Goal: Find specific page/section: Find specific page/section

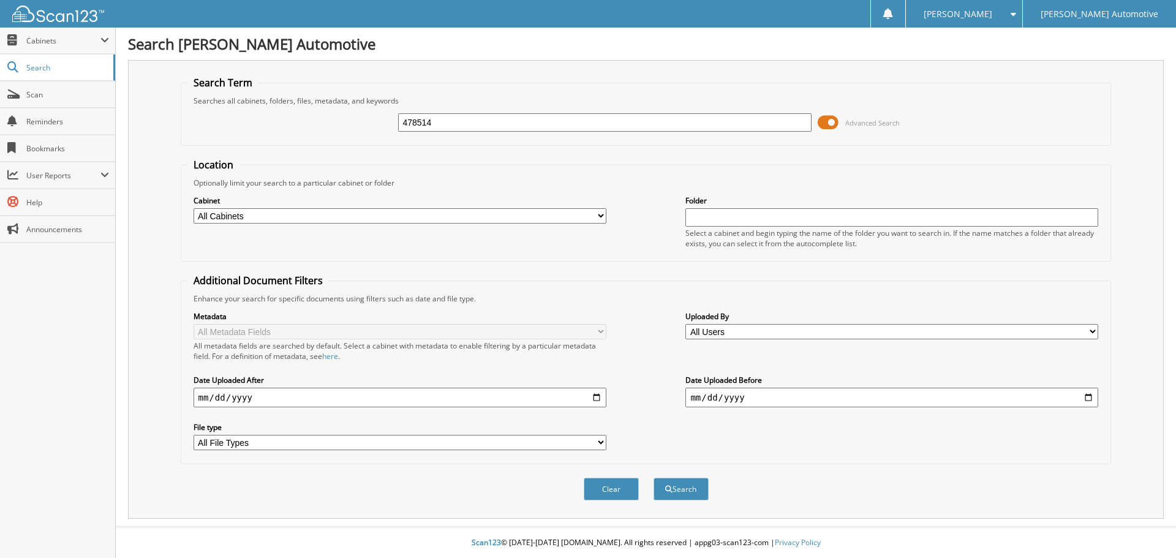
type input "478514"
click at [654, 478] on button "Search" at bounding box center [681, 489] width 55 height 23
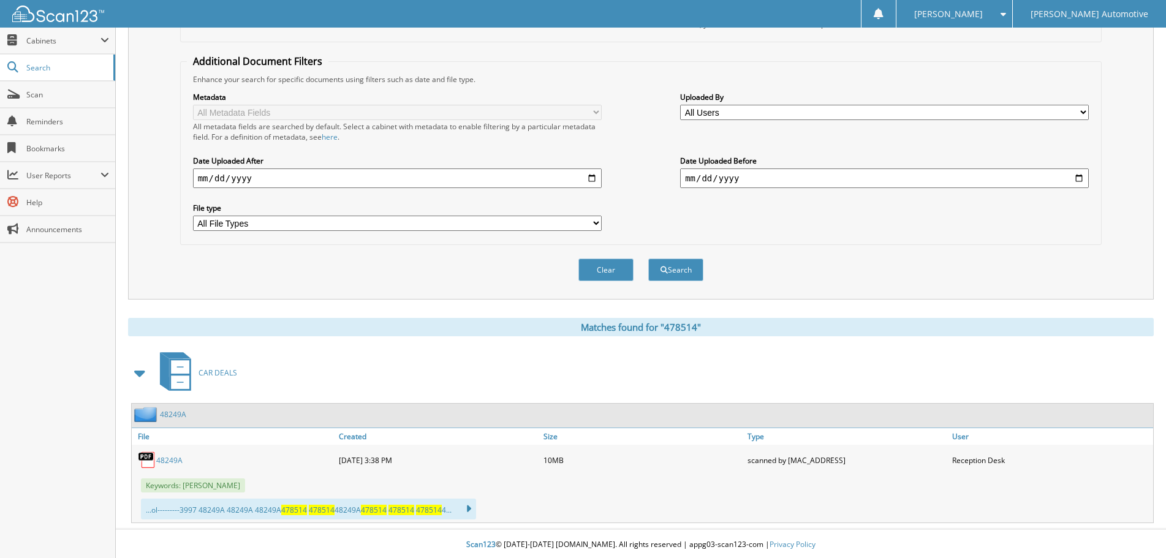
scroll to position [222, 0]
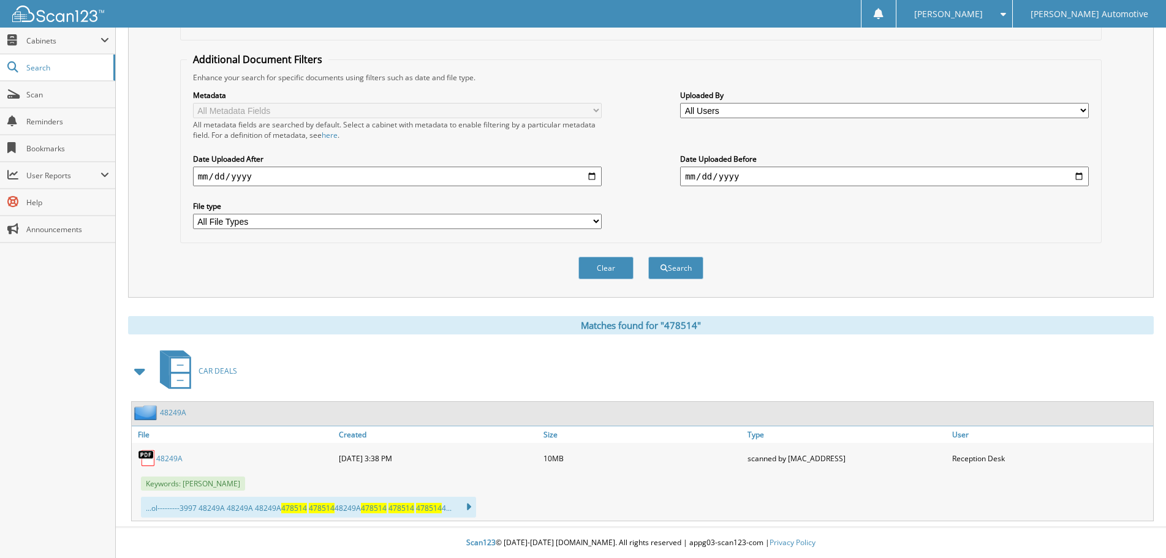
click at [172, 455] on link "48249A" at bounding box center [169, 458] width 26 height 10
click at [456, 412] on div "48249A" at bounding box center [642, 414] width 1021 height 24
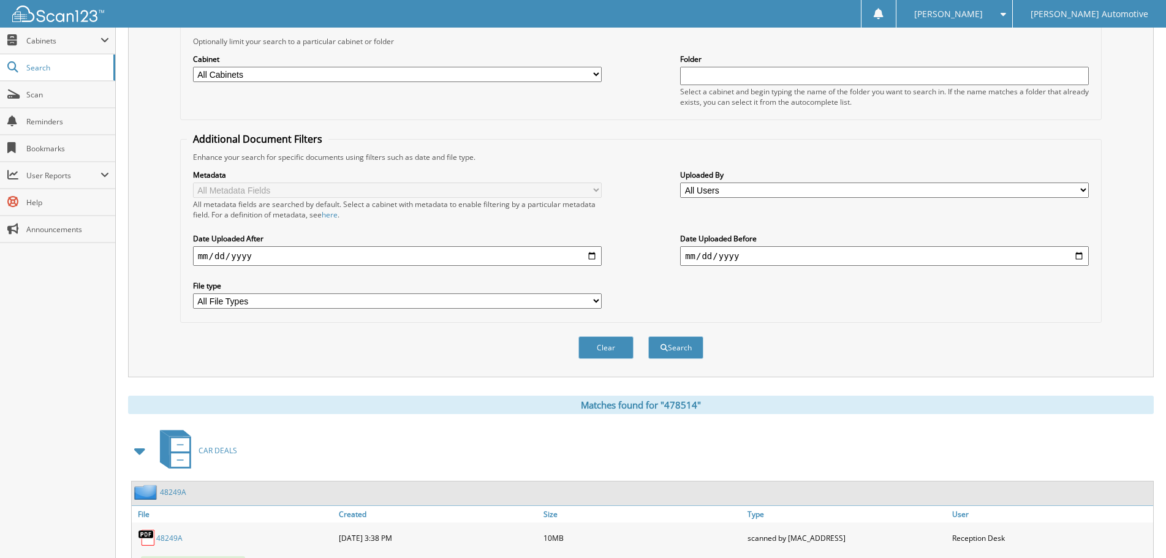
scroll to position [0, 0]
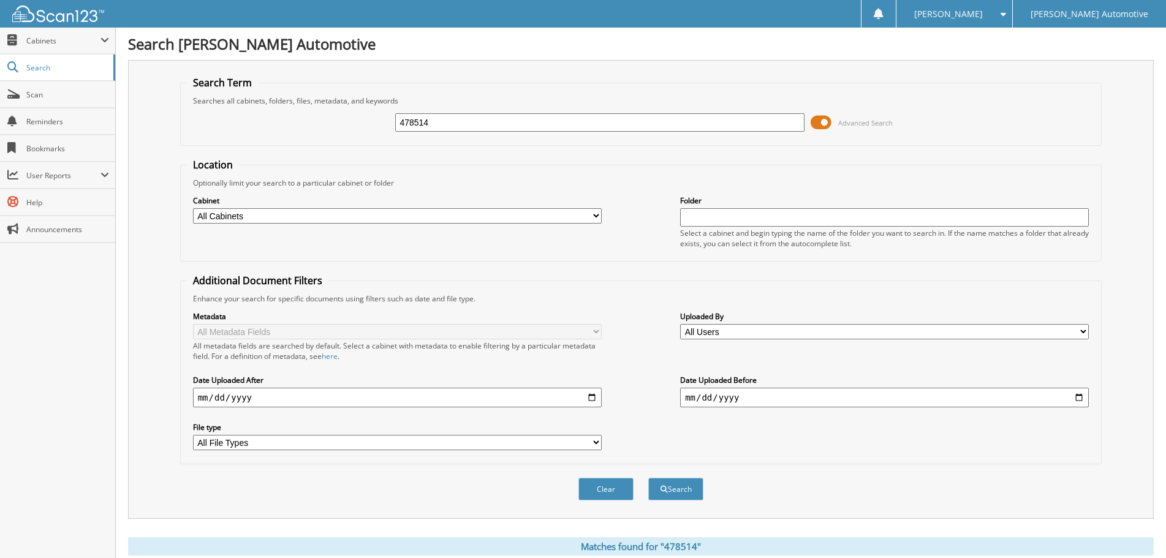
click at [438, 124] on input "478514" at bounding box center [599, 122] width 409 height 18
type input "450743"
click at [648, 478] on button "Search" at bounding box center [675, 489] width 55 height 23
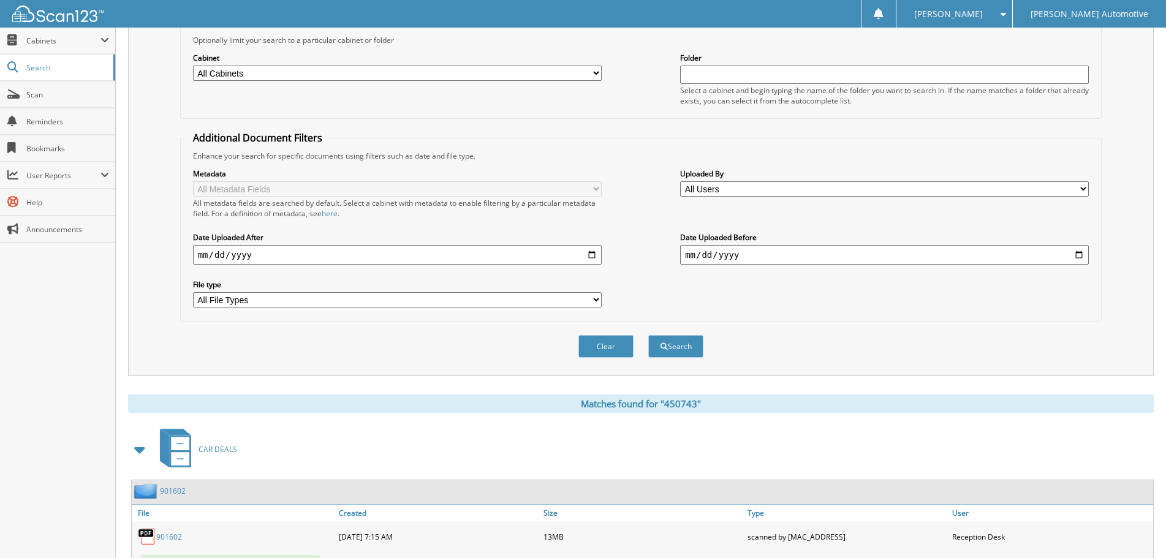
scroll to position [429, 0]
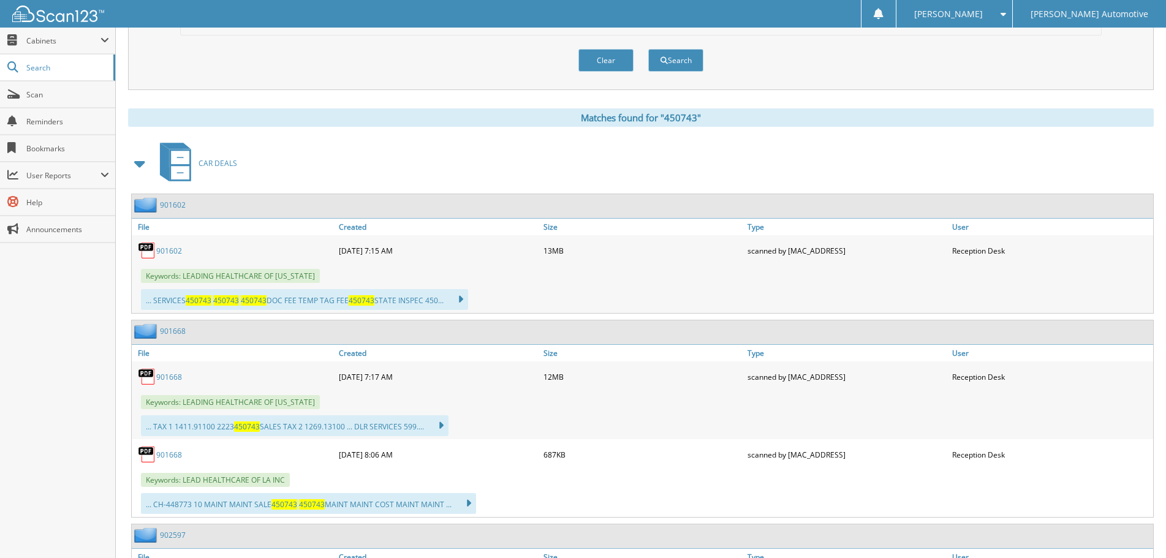
click at [177, 251] on link "901602" at bounding box center [169, 251] width 26 height 10
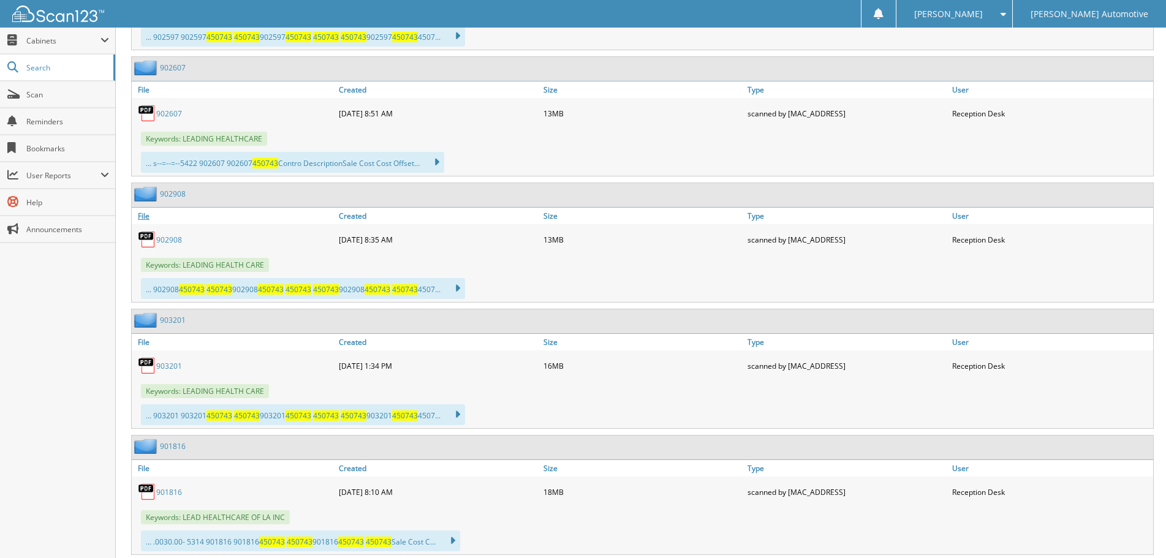
scroll to position [1041, 0]
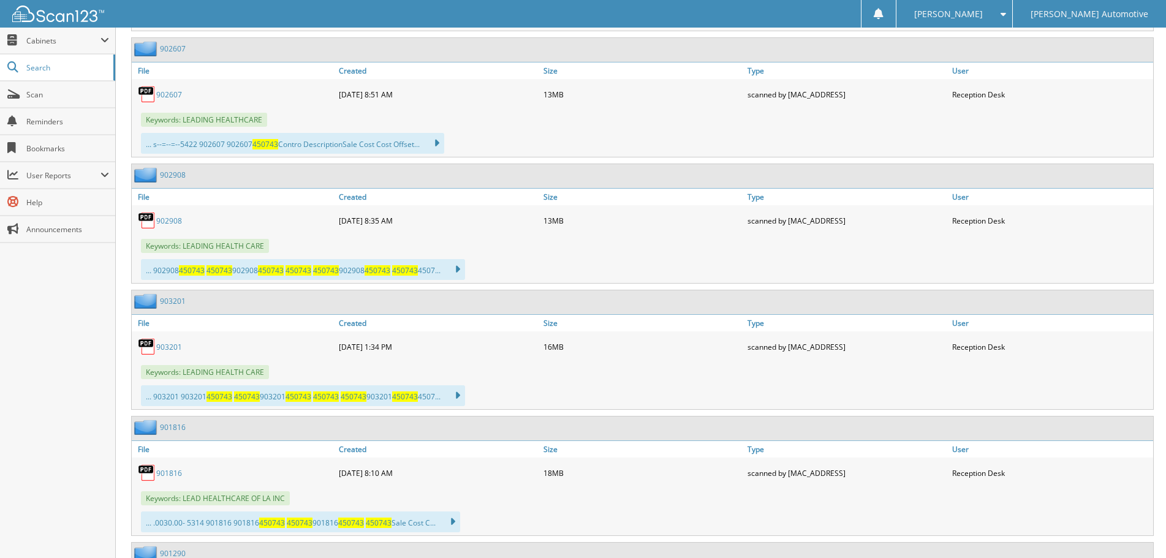
click at [171, 347] on link "903201" at bounding box center [169, 347] width 26 height 10
click at [178, 219] on link "902908" at bounding box center [169, 221] width 26 height 10
click at [171, 94] on link "902607" at bounding box center [169, 94] width 26 height 10
